Goal: Task Accomplishment & Management: Use online tool/utility

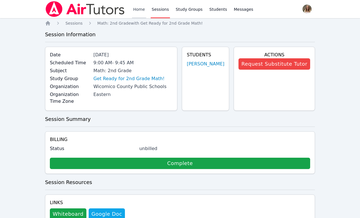
click at [137, 12] on link "Home" at bounding box center [139, 9] width 14 height 18
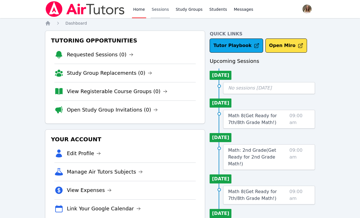
click at [151, 10] on link "Sessions" at bounding box center [161, 9] width 20 height 18
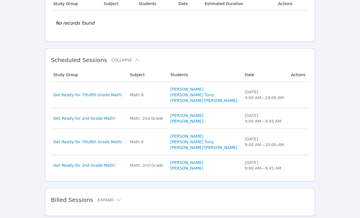
scroll to position [125, 0]
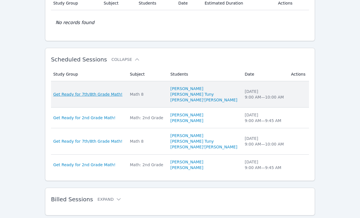
click at [103, 94] on span "Get Ready for 7th/8th Grade Math!" at bounding box center [87, 95] width 69 height 6
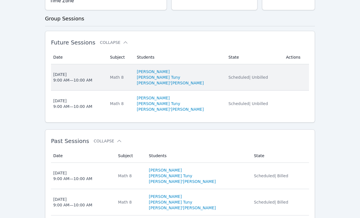
scroll to position [151, 0]
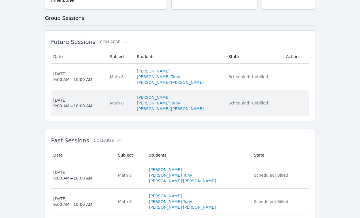
click at [89, 97] on div "Mon Aug 25 9:00 AM — 10:00 AM" at bounding box center [72, 102] width 39 height 11
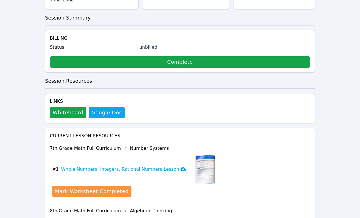
scroll to position [124, 0]
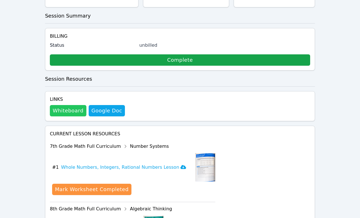
click at [63, 105] on button "Whiteboard" at bounding box center [68, 110] width 37 height 11
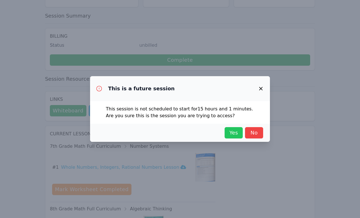
click at [229, 130] on span "Yes" at bounding box center [233, 133] width 12 height 8
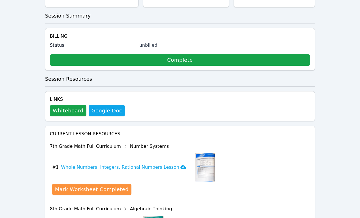
scroll to position [0, 0]
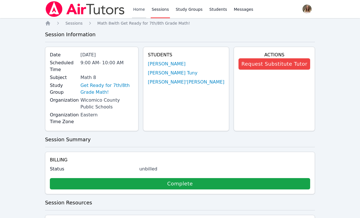
click at [138, 8] on link "Home" at bounding box center [139, 9] width 14 height 18
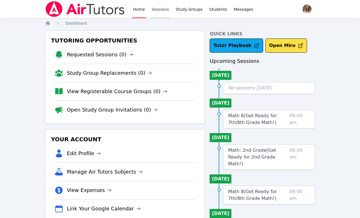
click at [156, 9] on link "Sessions" at bounding box center [161, 9] width 20 height 18
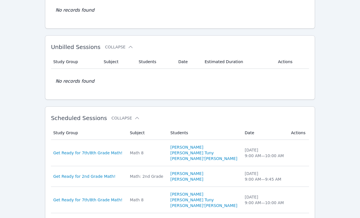
scroll to position [141, 0]
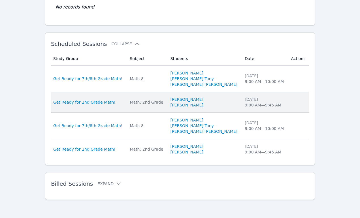
click at [95, 109] on td "Study Group Get Ready for 2nd Grade Math!" at bounding box center [89, 102] width 76 height 21
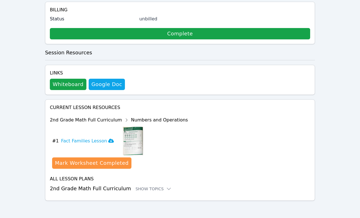
scroll to position [131, 0]
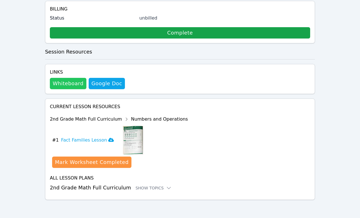
click at [68, 82] on button "Whiteboard" at bounding box center [68, 83] width 37 height 11
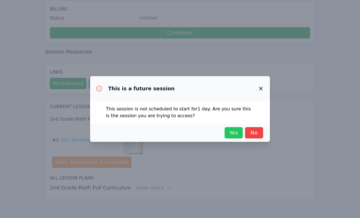
click at [233, 132] on span "Yes" at bounding box center [233, 133] width 12 height 8
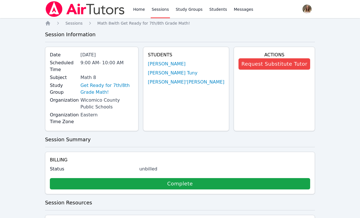
click at [157, 10] on link "Sessions" at bounding box center [161, 9] width 20 height 18
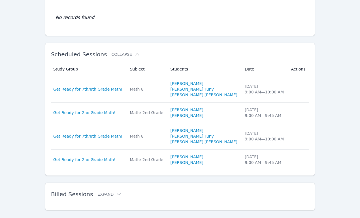
scroll to position [141, 0]
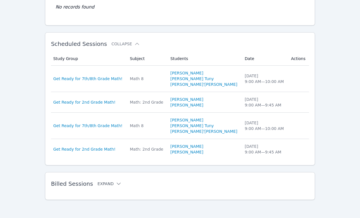
click at [116, 185] on icon at bounding box center [119, 184] width 6 height 6
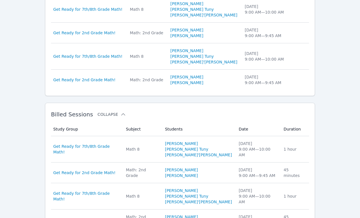
scroll to position [211, 0]
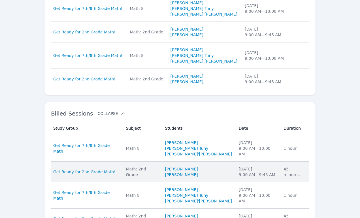
click at [111, 171] on div "Get Ready for 2nd Grade Math!" at bounding box center [86, 172] width 66 height 6
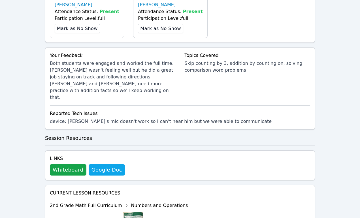
scroll to position [195, 0]
click at [66, 164] on button "Whiteboard" at bounding box center [68, 169] width 37 height 11
